Goal: Task Accomplishment & Management: Use online tool/utility

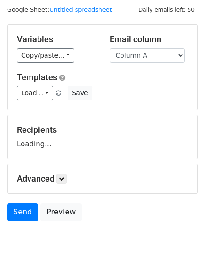
scroll to position [53, 0]
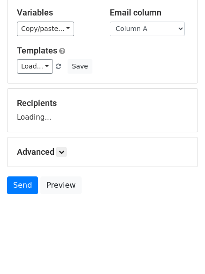
click at [60, 157] on div "Advanced Tracking Track Opens UTM Codes Track Clicks Filters Only include sprea…" at bounding box center [103, 152] width 190 height 29
click at [63, 156] on link at bounding box center [61, 152] width 10 height 10
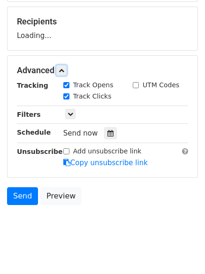
scroll to position [145, 0]
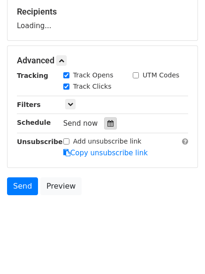
click at [105, 128] on div at bounding box center [110, 123] width 13 height 12
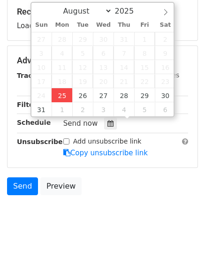
type input "2025-08-25 13:53"
type input "01"
type input "53"
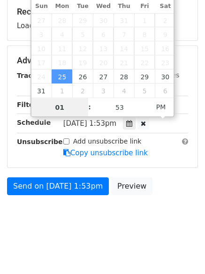
scroll to position [0, 0]
click at [66, 112] on input "2" at bounding box center [59, 107] width 57 height 19
type input "2"
type input "2025-08-25 14:53"
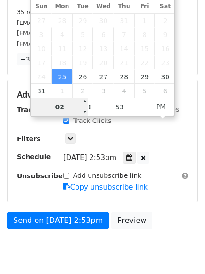
click at [73, 102] on input "02" at bounding box center [59, 107] width 57 height 19
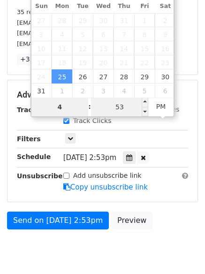
type input "4"
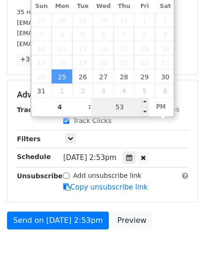
type input "2025-08-25 16:53"
type input "04"
click at [133, 108] on input "53" at bounding box center [119, 107] width 57 height 19
type input "0"
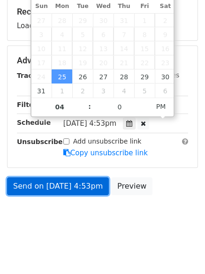
type input "2025-08-25 16:00"
click at [90, 191] on link "Send on Aug 25 at 4:53pm" at bounding box center [58, 187] width 102 height 18
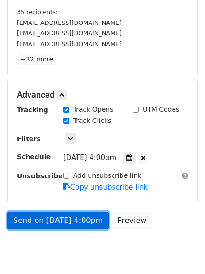
click at [71, 218] on link "Send on Aug 25 at 4:00pm" at bounding box center [58, 221] width 102 height 18
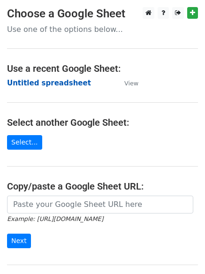
click at [70, 86] on strong "Untitled spreadsheet" at bounding box center [49, 83] width 84 height 8
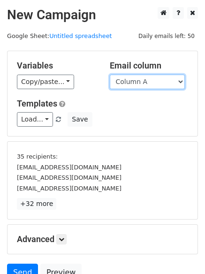
click at [137, 79] on select "Column A Column B Column C" at bounding box center [147, 82] width 75 height 15
select select "Column B"
click at [110, 75] on select "Column A Column B Column C" at bounding box center [147, 82] width 75 height 15
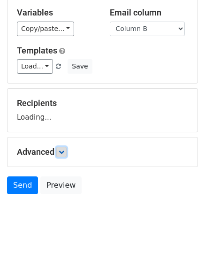
click at [60, 147] on link at bounding box center [61, 152] width 10 height 10
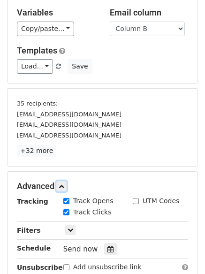
scroll to position [145, 0]
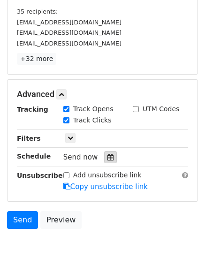
click at [108, 159] on icon at bounding box center [111, 157] width 6 height 7
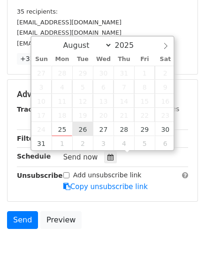
type input "2025-08-26 12:00"
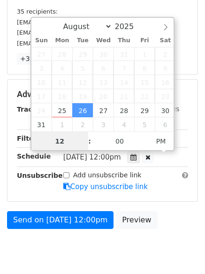
scroll to position [0, 0]
type input "5"
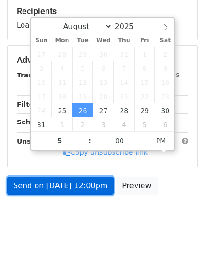
type input "2025-08-26 17:00"
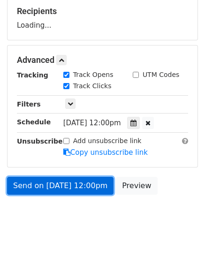
click at [93, 186] on link "Send on Aug 26 at 12:00pm" at bounding box center [60, 186] width 107 height 18
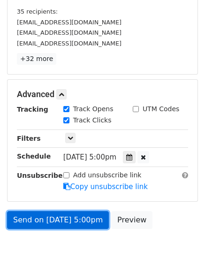
click at [81, 223] on link "Send on Aug 26 at 5:00pm" at bounding box center [58, 220] width 102 height 18
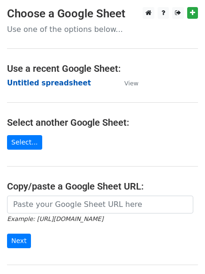
click at [63, 86] on strong "Untitled spreadsheet" at bounding box center [49, 83] width 84 height 8
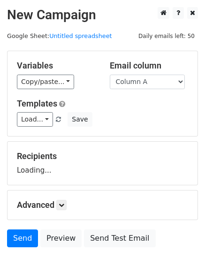
click at [152, 80] on select "Column A Column B Column C" at bounding box center [147, 82] width 75 height 15
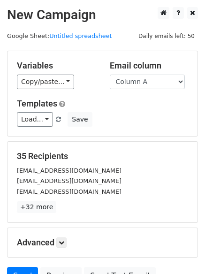
drag, startPoint x: 152, startPoint y: 88, endPoint x: 138, endPoint y: 113, distance: 29.0
click at [138, 113] on div "Load... No templates saved Save" at bounding box center [102, 119] width 185 height 15
drag, startPoint x: 146, startPoint y: 82, endPoint x: 146, endPoint y: 88, distance: 6.6
click at [146, 82] on select "Column A Column B Column C" at bounding box center [147, 82] width 75 height 15
select select "Column C"
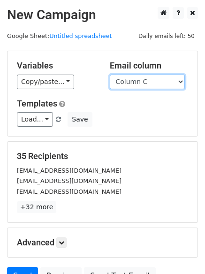
click at [110, 75] on select "Column A Column B Column C" at bounding box center [147, 82] width 75 height 15
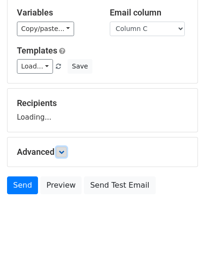
click at [60, 151] on form "Variables Copy/paste... {{Column A}} {{Column B}} {{Column C}} Email column Col…" at bounding box center [102, 98] width 191 height 201
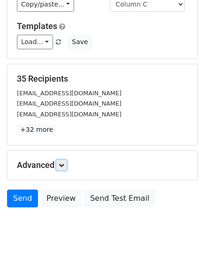
scroll to position [91, 0]
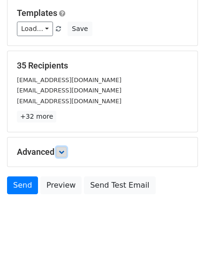
click at [64, 154] on icon at bounding box center [62, 152] width 6 height 6
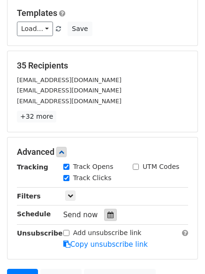
click at [108, 209] on div at bounding box center [110, 215] width 13 height 12
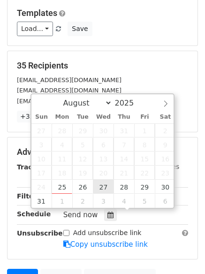
type input "2025-08-27 12:00"
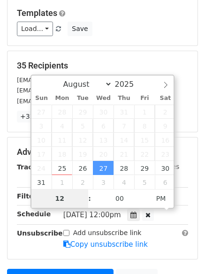
type input "6"
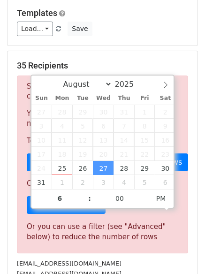
type input "2025-08-27 18:00"
click at [78, 244] on div "Sorry, you don't have enough daily email credits to send these emails. Your cur…" at bounding box center [102, 165] width 171 height 178
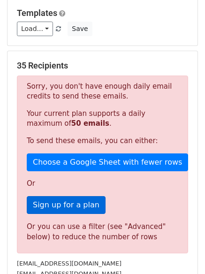
scroll to position [168, 0]
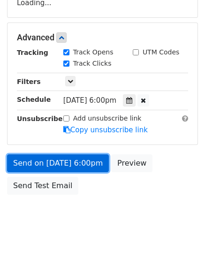
click at [87, 164] on link "Send on Aug 27 at 6:00pm" at bounding box center [58, 163] width 102 height 18
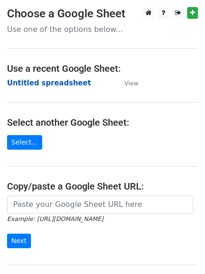
click at [65, 82] on strong "Untitled spreadsheet" at bounding box center [49, 83] width 84 height 8
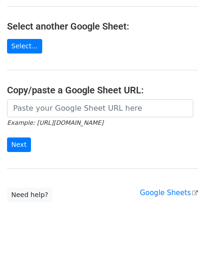
scroll to position [100, 0]
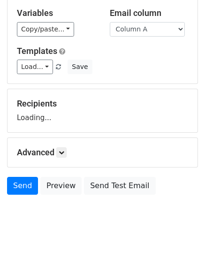
scroll to position [53, 0]
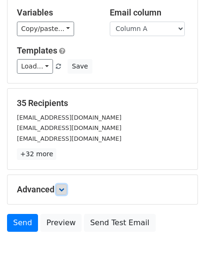
click at [64, 192] on icon at bounding box center [62, 190] width 6 height 6
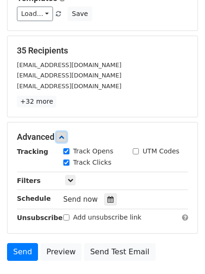
scroll to position [178, 0]
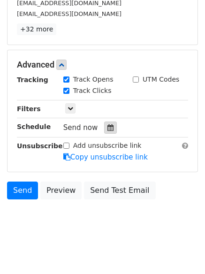
click at [104, 127] on div at bounding box center [110, 128] width 13 height 12
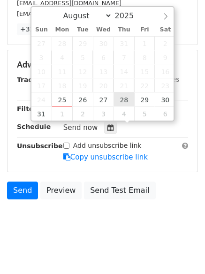
type input "[DATE] 12:00"
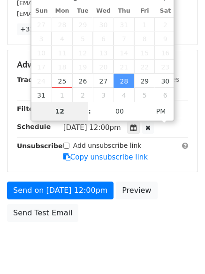
type input "7"
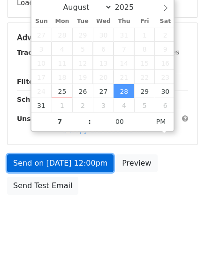
type input "[DATE] 19:00"
click at [92, 157] on form "Variables Copy/paste... {{Column A}} {{Column B}} {{Column C}} Email column Col…" at bounding box center [102, 41] width 191 height 317
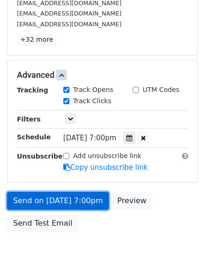
click at [96, 192] on link "Send on [DATE] 7:00pm" at bounding box center [58, 201] width 102 height 18
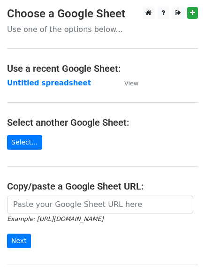
click at [74, 82] on strong "Untitled spreadsheet" at bounding box center [49, 83] width 84 height 8
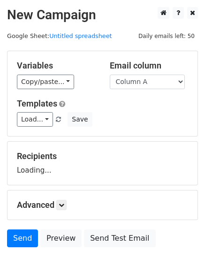
click at [145, 73] on div "Email column Column A Column B Column C" at bounding box center [149, 75] width 93 height 29
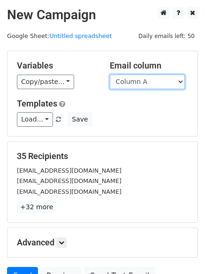
click at [145, 83] on select "Column A Column B Column C" at bounding box center [147, 82] width 75 height 15
select select "Column B"
click at [110, 75] on select "Column A Column B Column C" at bounding box center [147, 82] width 75 height 15
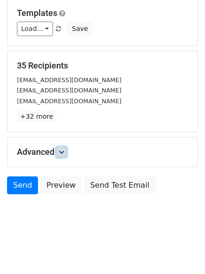
click at [64, 154] on icon at bounding box center [62, 152] width 6 height 6
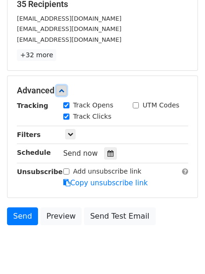
scroll to position [153, 0]
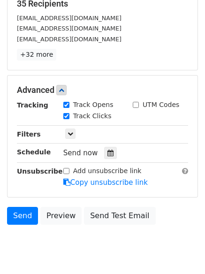
click at [108, 160] on div "Tracking Track Opens UTM Codes Track Clicks Filters Only include spreadsheet ro…" at bounding box center [102, 144] width 171 height 88
click at [108, 155] on icon at bounding box center [111, 153] width 6 height 7
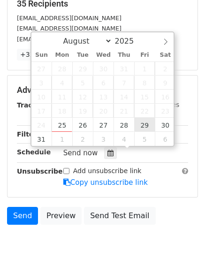
type input "[DATE] 12:00"
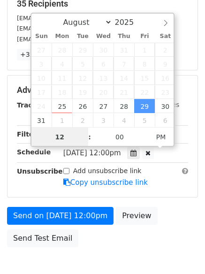
scroll to position [0, 0]
type input "8"
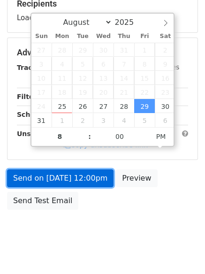
type input "2025-08-29 20:00"
click at [78, 180] on link "Send on Aug 29 at 12:00pm" at bounding box center [60, 179] width 107 height 18
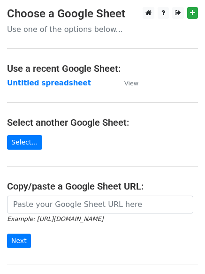
click at [54, 90] on main "Choose a Google Sheet Use one of the options below... Use a recent Google Sheet…" at bounding box center [102, 153] width 205 height 292
click at [54, 86] on strong "Untitled spreadsheet" at bounding box center [49, 83] width 84 height 8
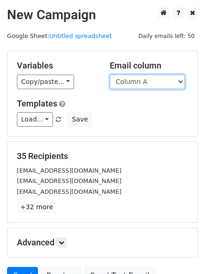
drag, startPoint x: 166, startPoint y: 82, endPoint x: 164, endPoint y: 88, distance: 5.9
click at [166, 82] on select "Column A Column B Column C" at bounding box center [147, 82] width 75 height 15
drag, startPoint x: 148, startPoint y: 83, endPoint x: 139, endPoint y: 89, distance: 10.2
click at [148, 83] on select "Column A Column B Column C" at bounding box center [147, 82] width 75 height 15
select select "Column C"
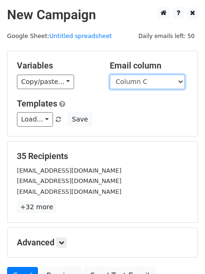
click at [110, 75] on select "Column A Column B Column C" at bounding box center [147, 82] width 75 height 15
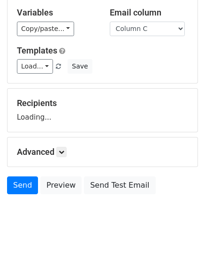
scroll to position [53, 0]
click at [61, 146] on div "Advanced Tracking Track Opens UTM Codes Track Clicks Filters Only include sprea…" at bounding box center [103, 152] width 190 height 29
click at [64, 150] on icon at bounding box center [62, 152] width 6 height 6
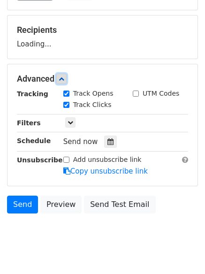
scroll to position [128, 0]
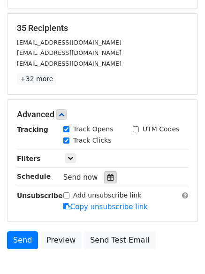
click at [104, 174] on div at bounding box center [110, 177] width 13 height 12
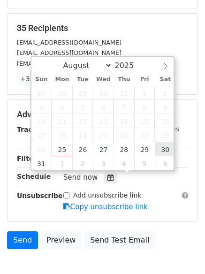
type input "[DATE] 12:00"
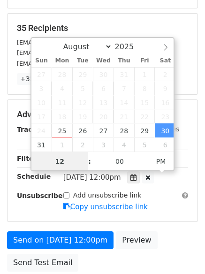
scroll to position [0, 0]
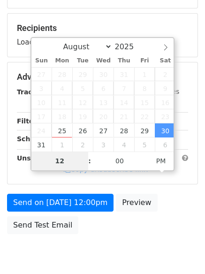
type input "9"
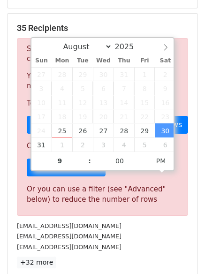
type input "[DATE] 21:00"
click at [116, 231] on div "[EMAIL_ADDRESS][DOMAIN_NAME]" at bounding box center [102, 236] width 185 height 11
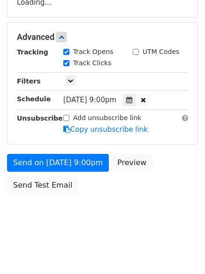
scroll to position [168, 0]
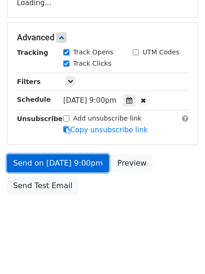
click at [89, 164] on form "Variables Copy/paste... {{Column A}} {{Column B}} {{Column C}} Email column Col…" at bounding box center [102, 41] width 191 height 317
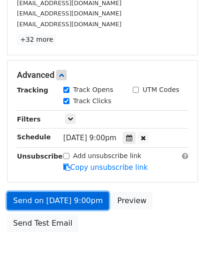
click at [93, 193] on link "Send on [DATE] 9:00pm" at bounding box center [58, 201] width 102 height 18
